Goal: Task Accomplishment & Management: Manage account settings

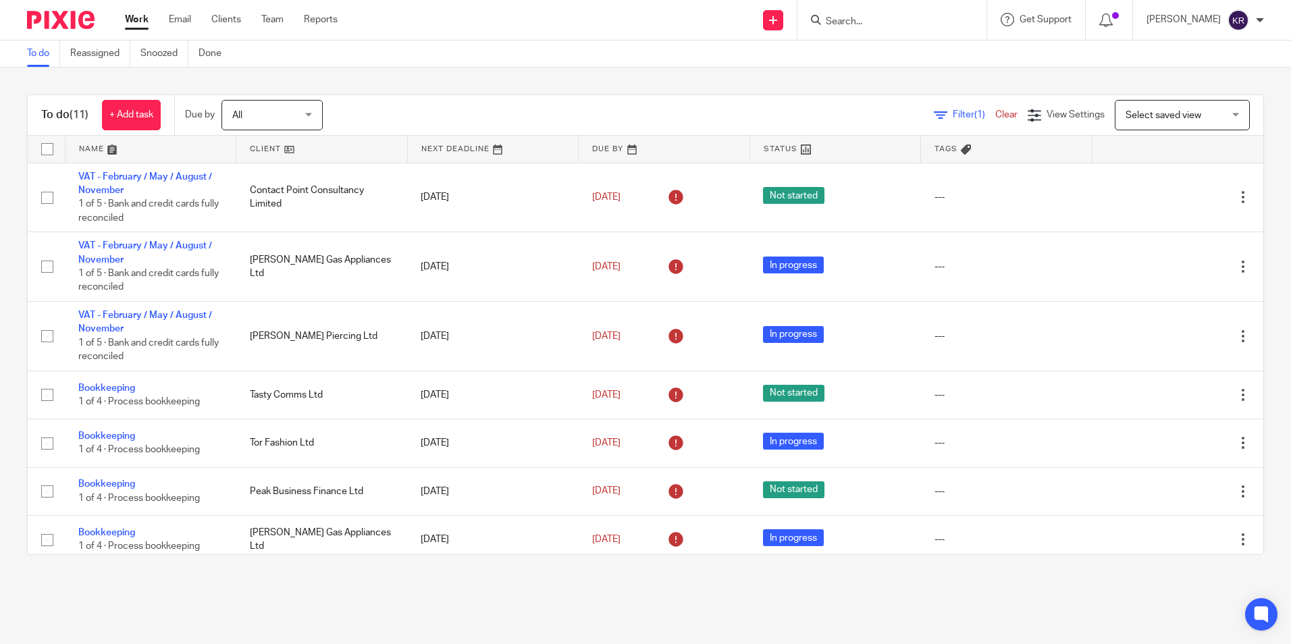
click at [308, 115] on div "All All" at bounding box center [272, 115] width 101 height 30
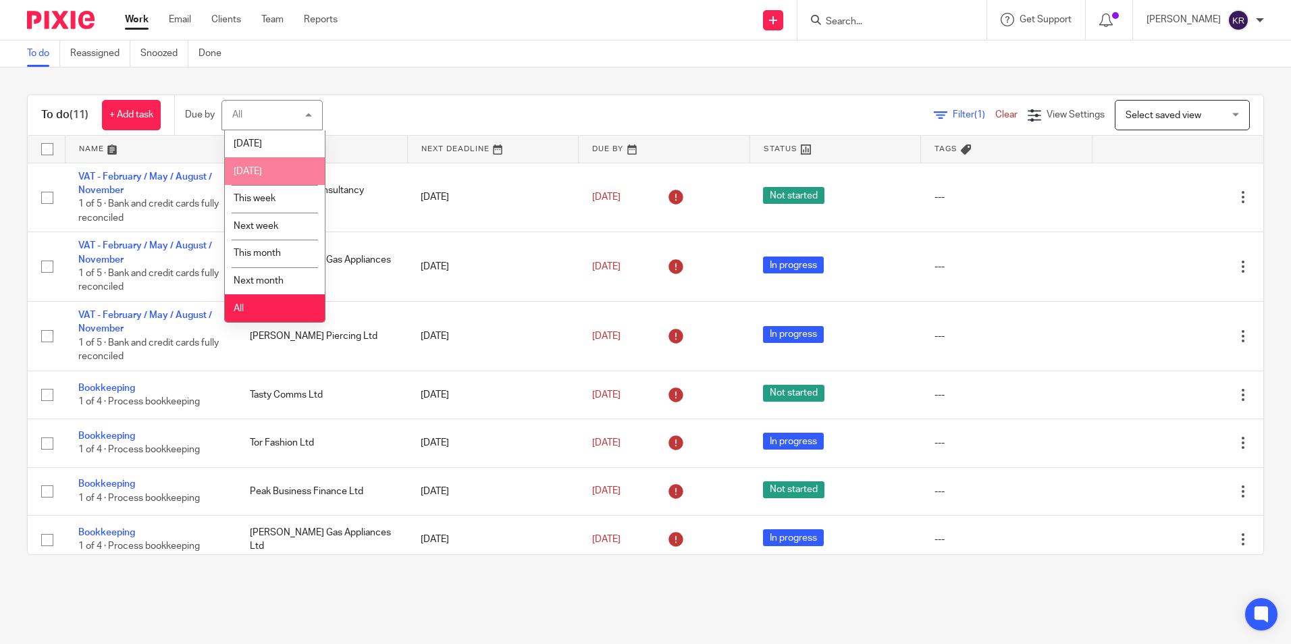
click at [289, 174] on li "[DATE]" at bounding box center [275, 171] width 100 height 28
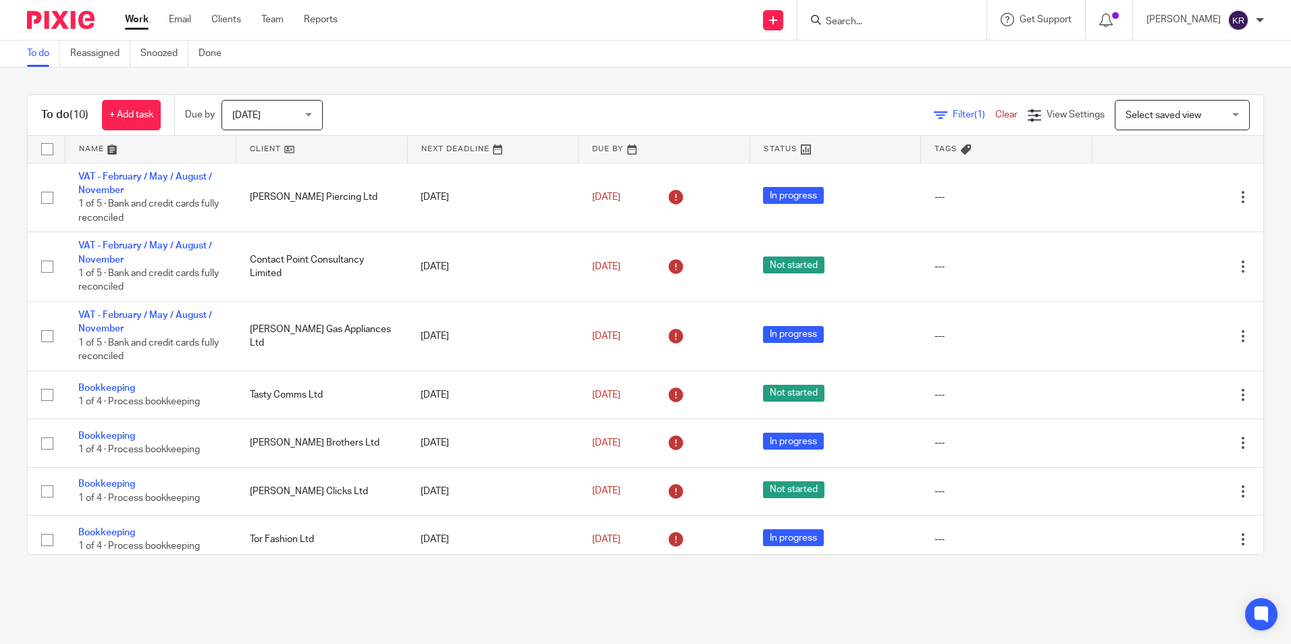
click at [309, 116] on div "Tomorrow Tomorrow" at bounding box center [272, 115] width 101 height 30
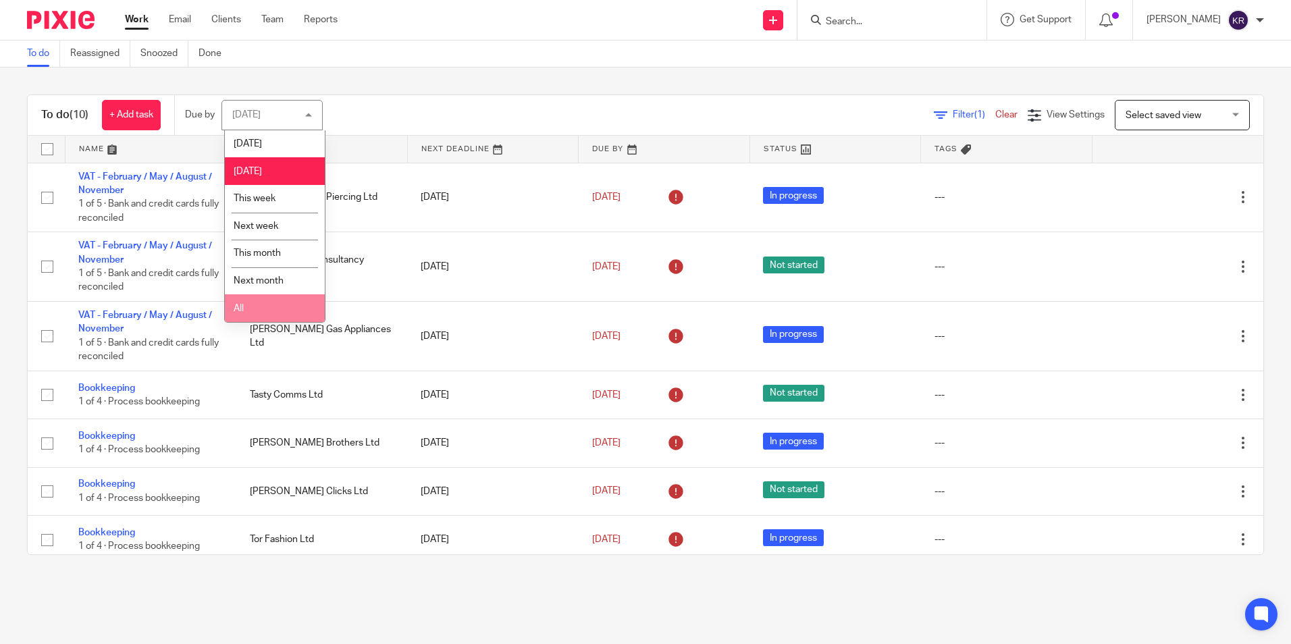
click at [257, 307] on li "All" at bounding box center [275, 308] width 100 height 28
